Goal: Check status: Check status

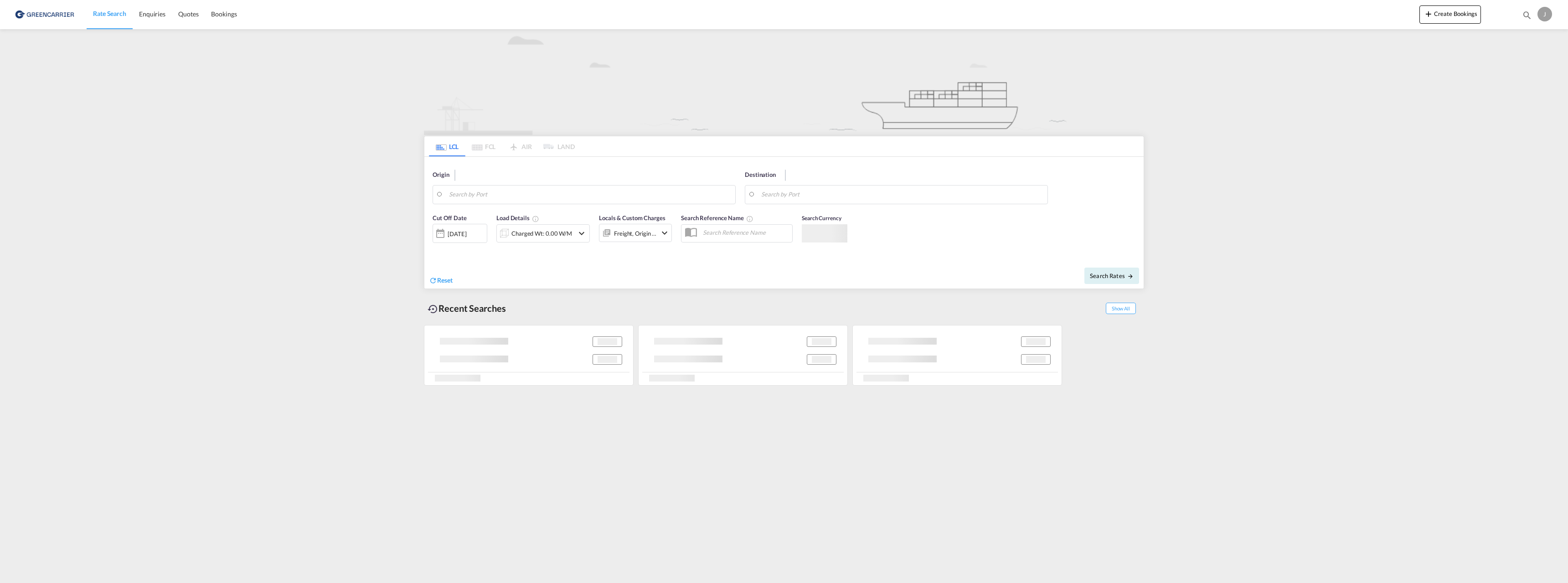
type input "[GEOGRAPHIC_DATA], NOOSL"
type input "[GEOGRAPHIC_DATA], [GEOGRAPHIC_DATA]"
click at [216, 17] on span "Bookings" at bounding box center [223, 14] width 26 height 8
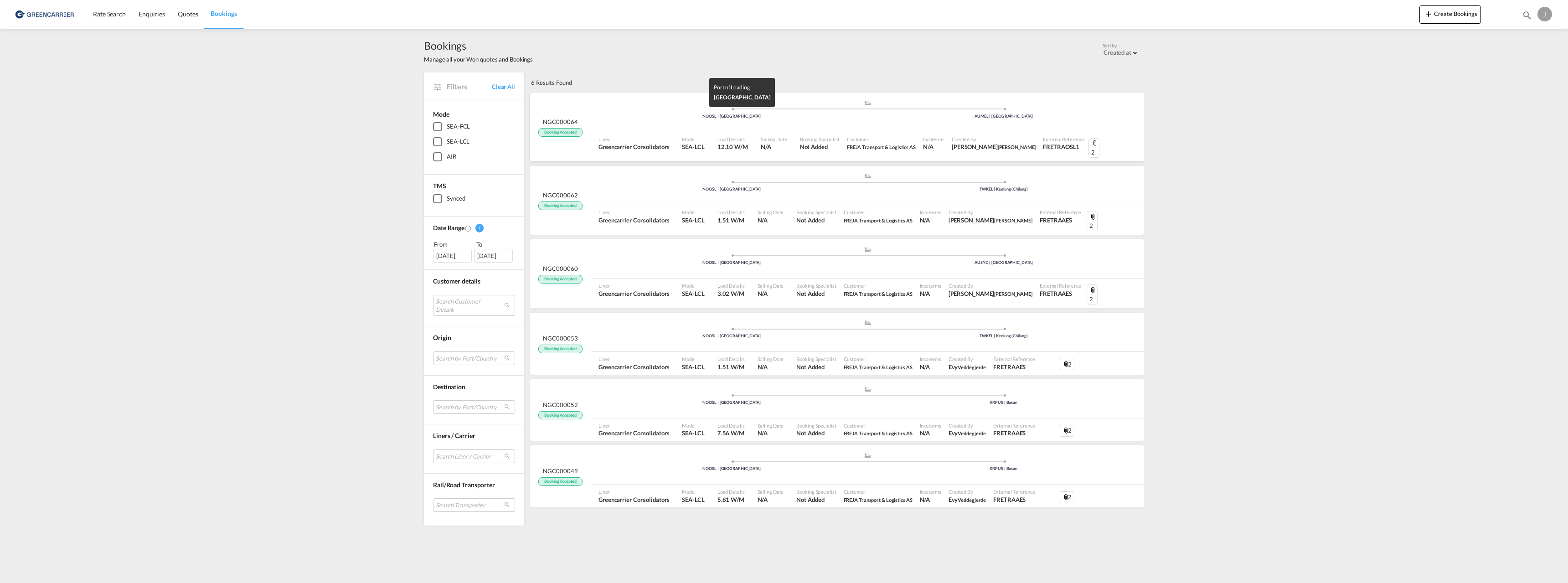
click at [685, 118] on div "NOOSL | [GEOGRAPHIC_DATA]" at bounding box center [731, 116] width 272 height 6
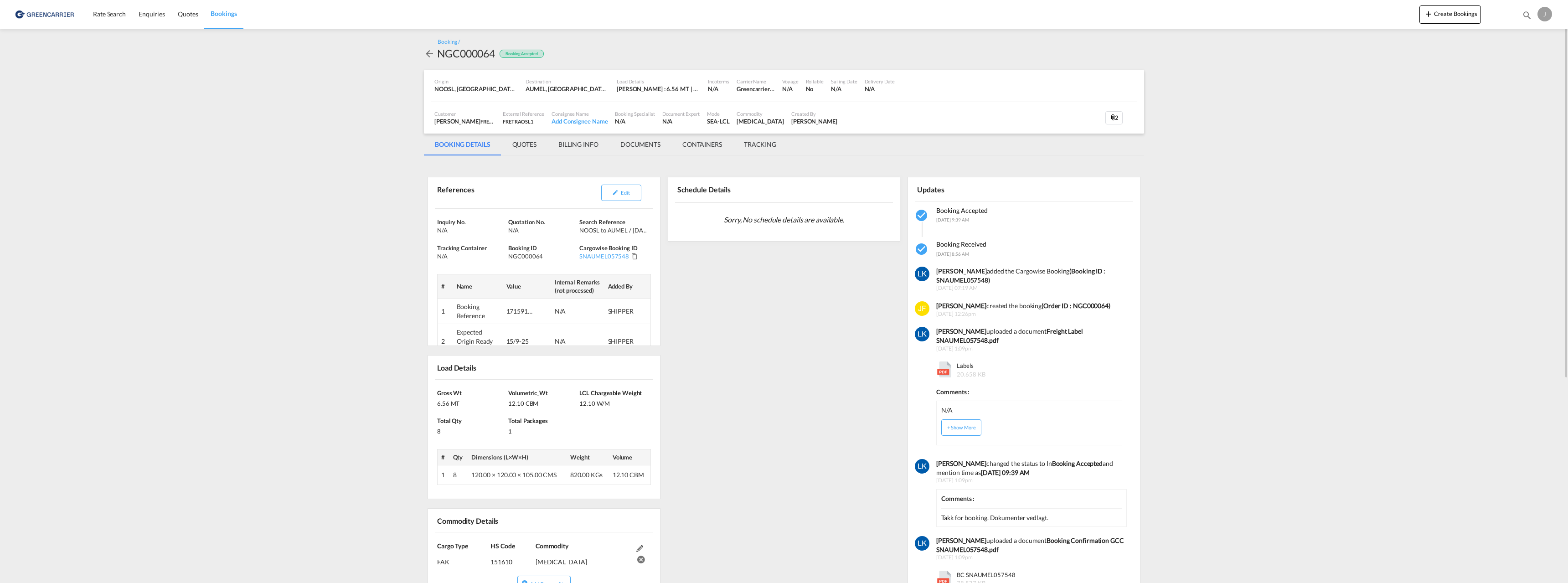
click at [642, 146] on md-tab-item "DOCUMENTS" at bounding box center [640, 144] width 62 height 22
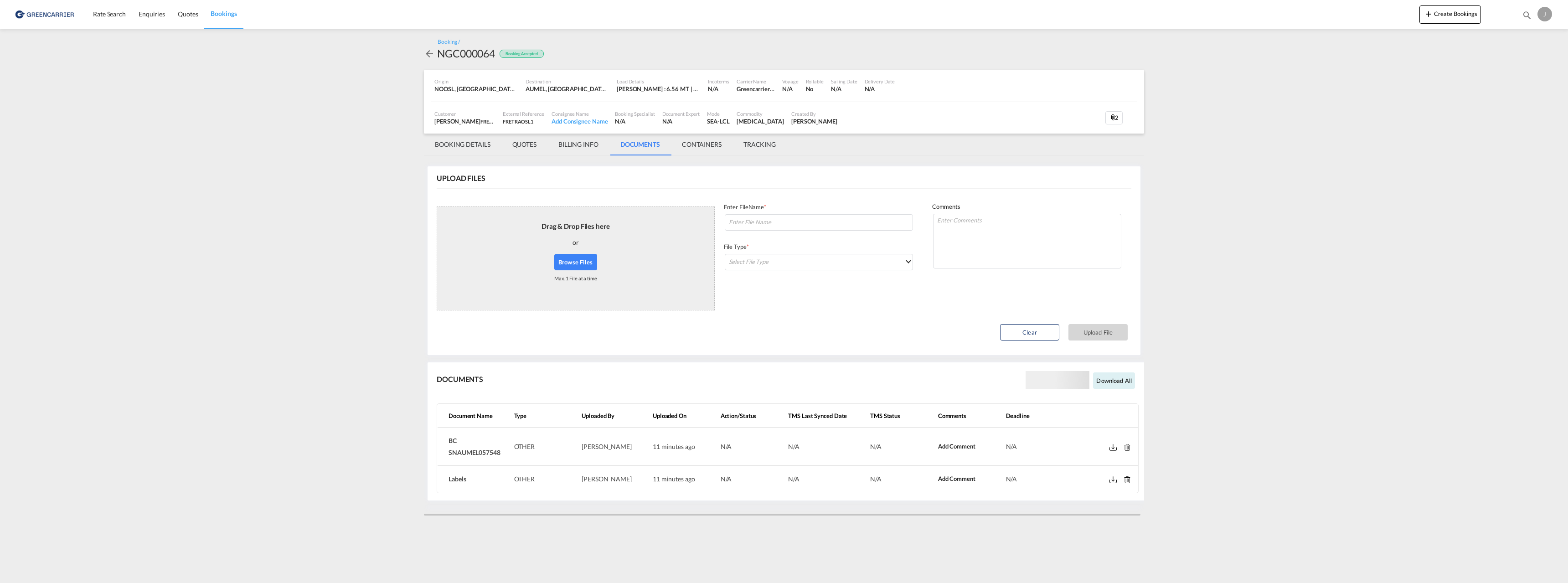
click at [490, 452] on span "BC SNAUMEL057548" at bounding box center [475, 446] width 52 height 20
copy span "SNAUMEL057548"
click at [1110, 446] on md-icon at bounding box center [1112, 447] width 7 height 7
